Goal: Task Accomplishment & Management: Use online tool/utility

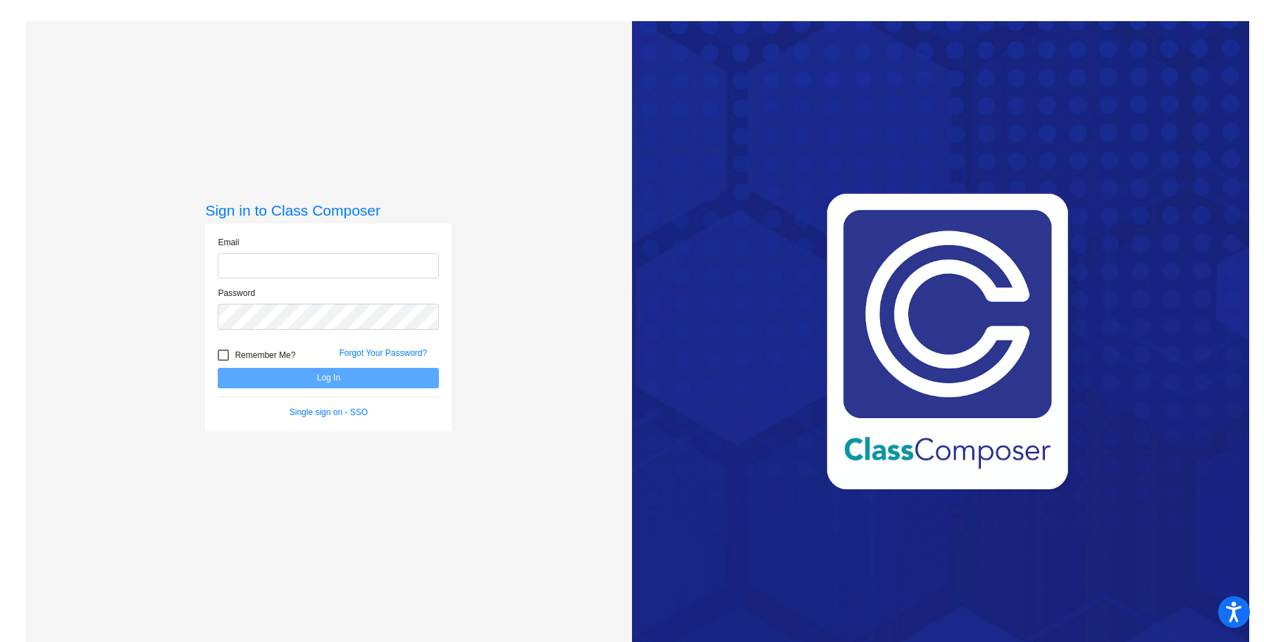
type input "[EMAIL_ADDRESS][PERSON_NAME][DOMAIN_NAME]"
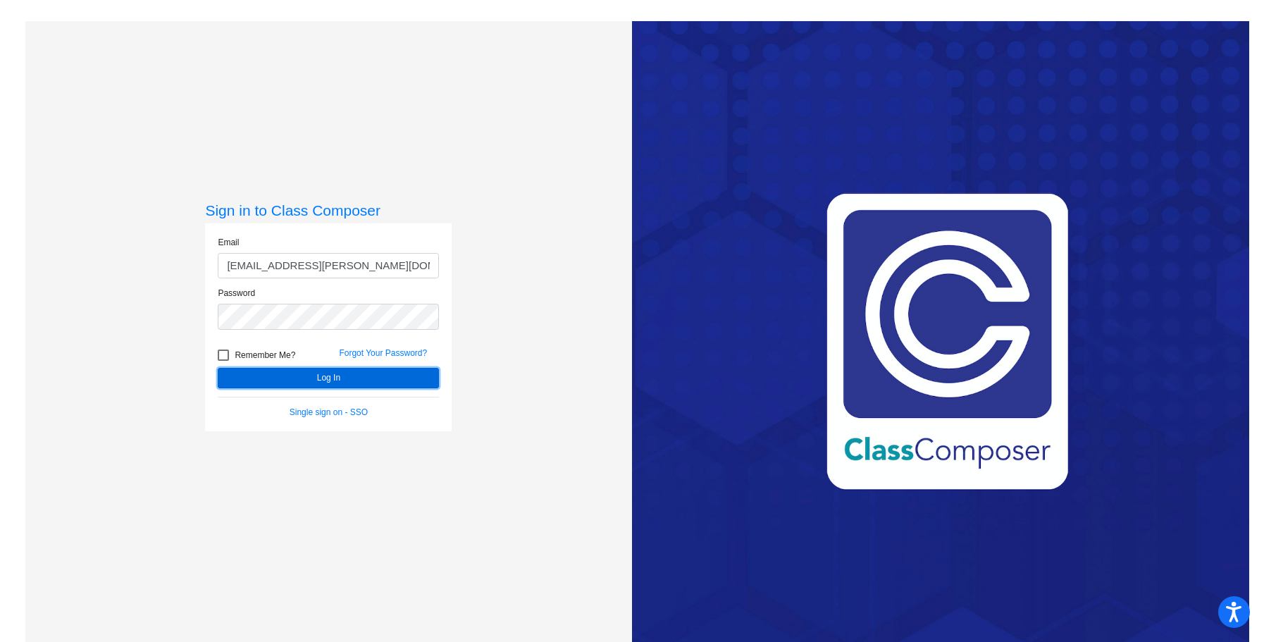
click at [314, 382] on button "Log In" at bounding box center [328, 378] width 221 height 20
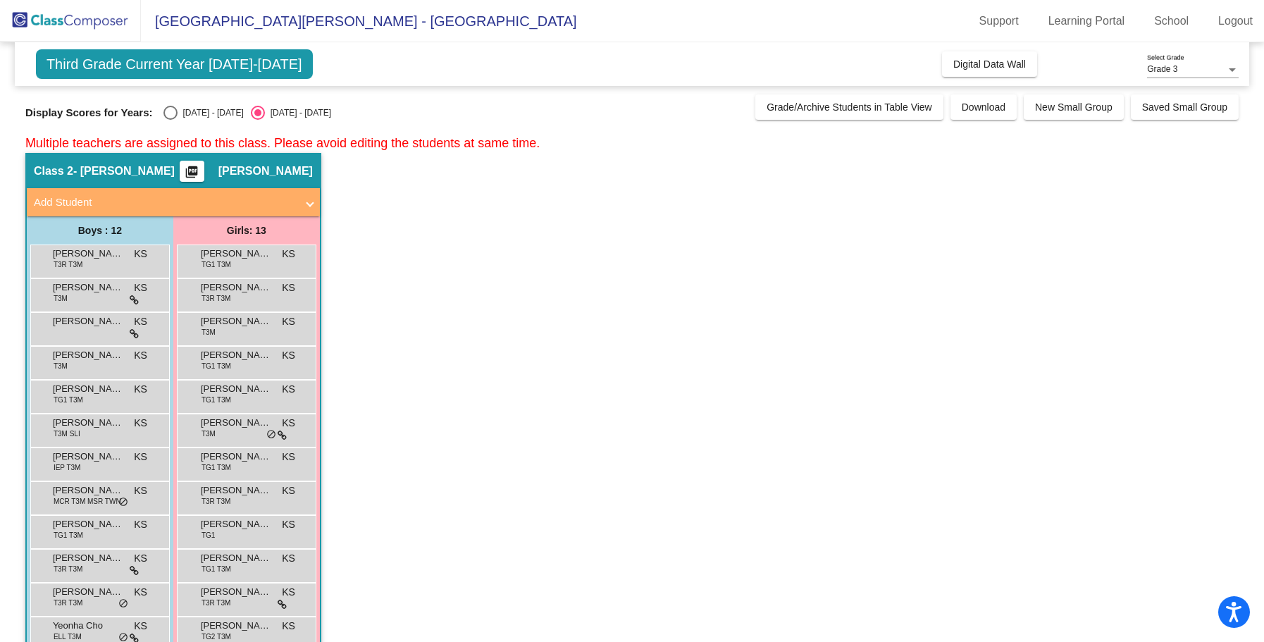
click at [1184, 71] on div "Grade 3" at bounding box center [1186, 70] width 79 height 10
click at [713, 24] on div at bounding box center [632, 321] width 1264 height 642
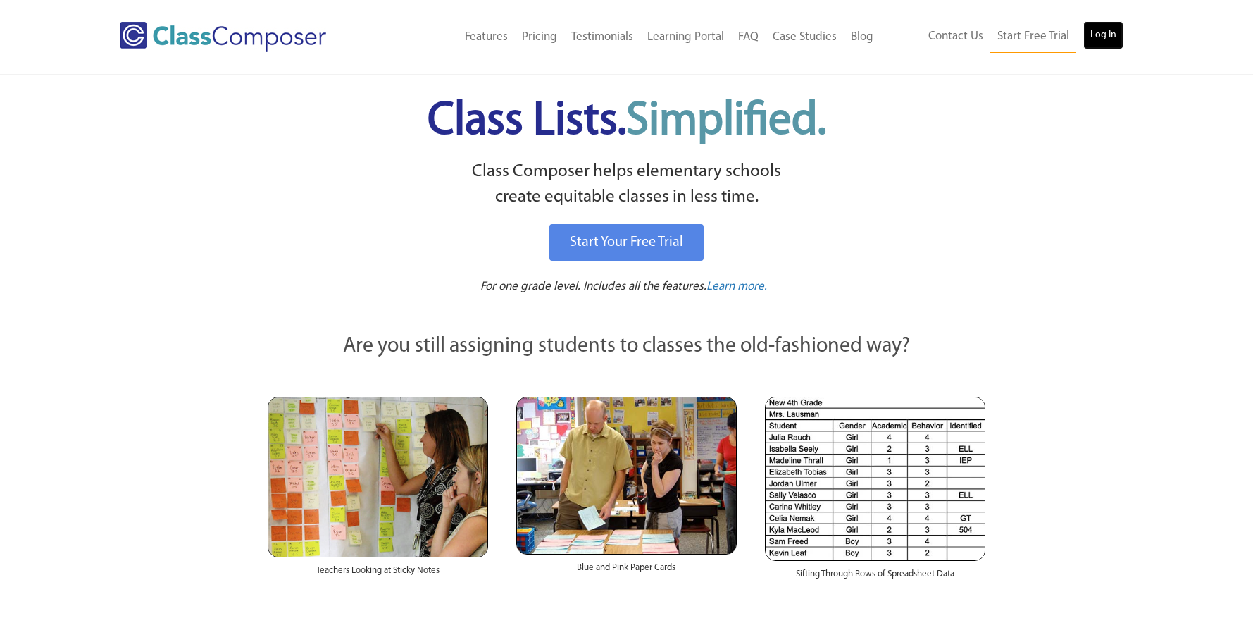
click at [1117, 40] on link "Log In" at bounding box center [1104, 35] width 40 height 28
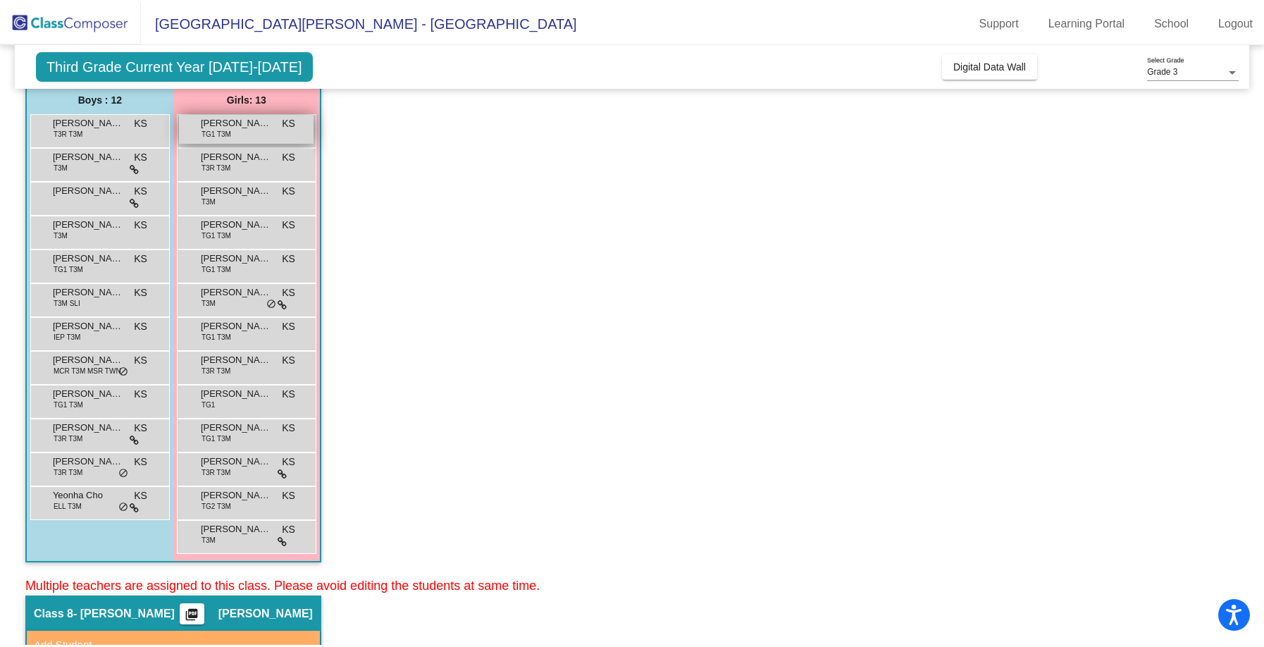
scroll to position [141, 0]
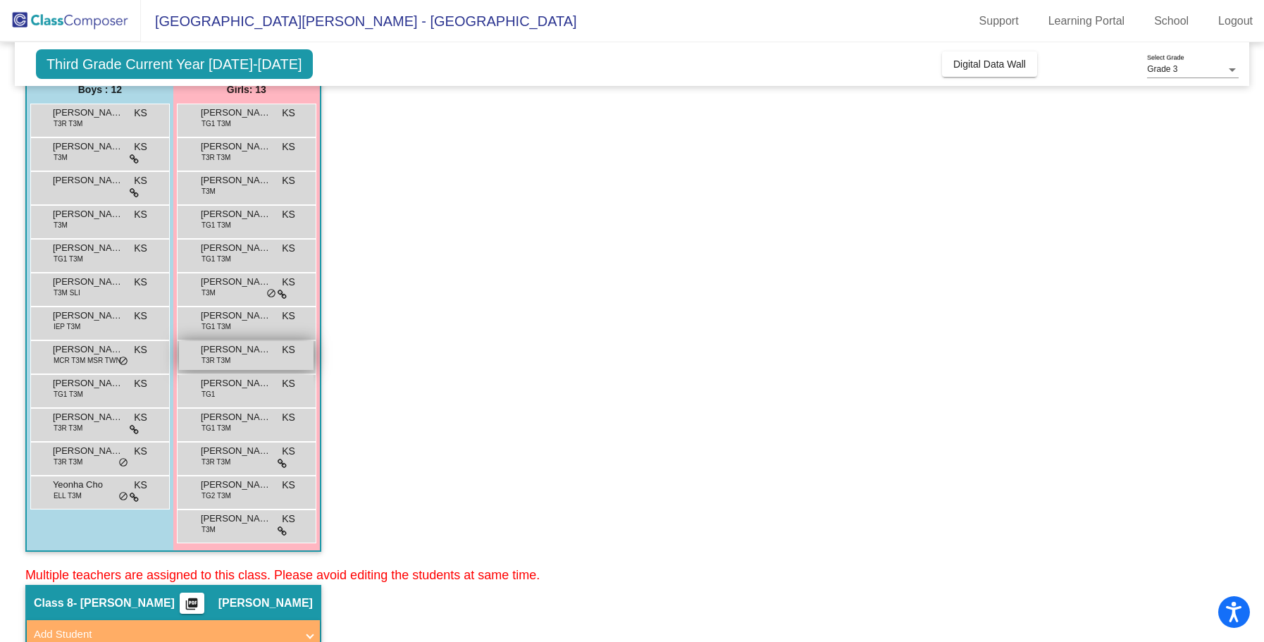
click at [249, 353] on span "[PERSON_NAME]" at bounding box center [236, 349] width 70 height 14
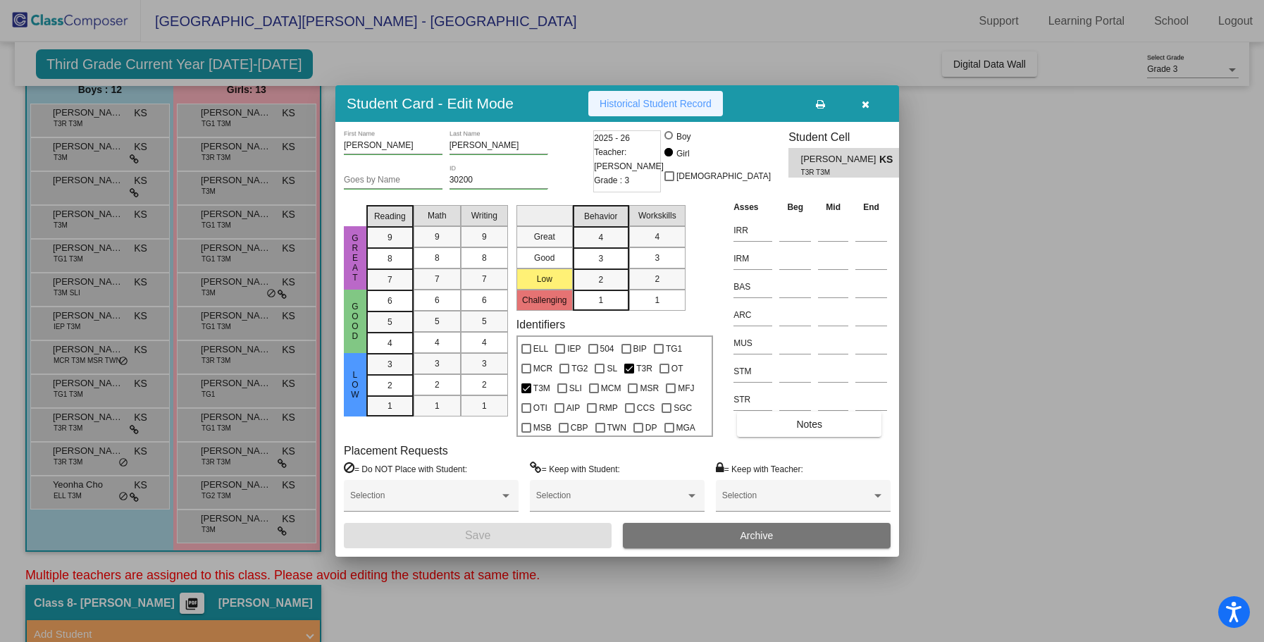
click at [663, 103] on span "Historical Student Record" at bounding box center [656, 103] width 112 height 11
